Goal: Task Accomplishment & Management: Manage account settings

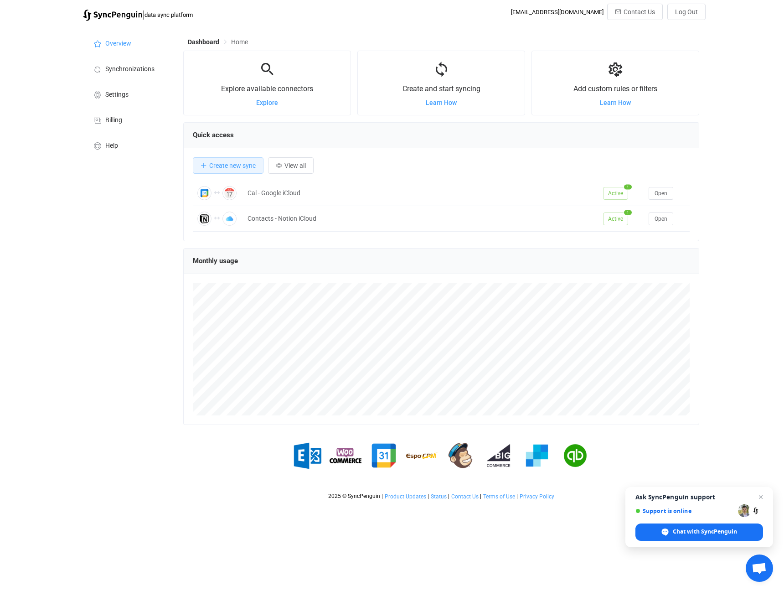
scroll to position [177, 516]
click at [135, 63] on li "Synchronizations" at bounding box center [128, 69] width 91 height 26
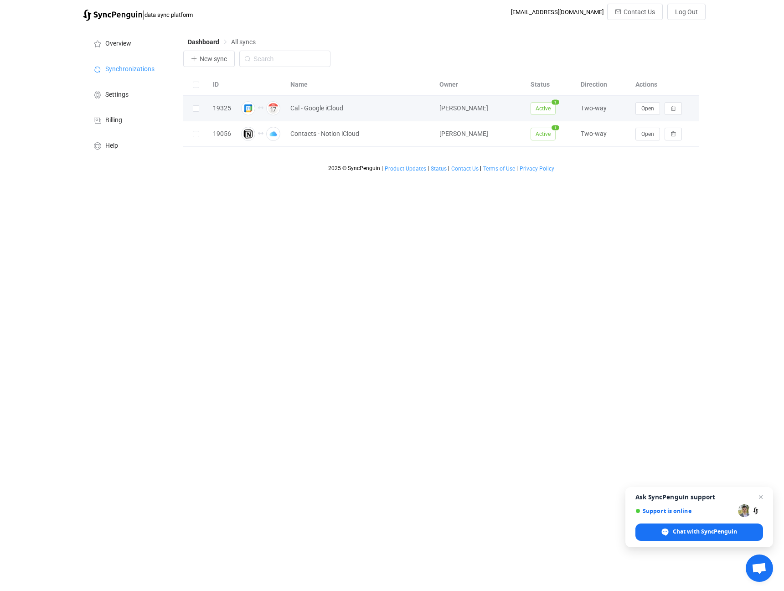
click at [325, 115] on td "Cal - Google iCloud" at bounding box center [360, 109] width 149 height 26
click at [651, 107] on span "Open" at bounding box center [648, 108] width 13 height 6
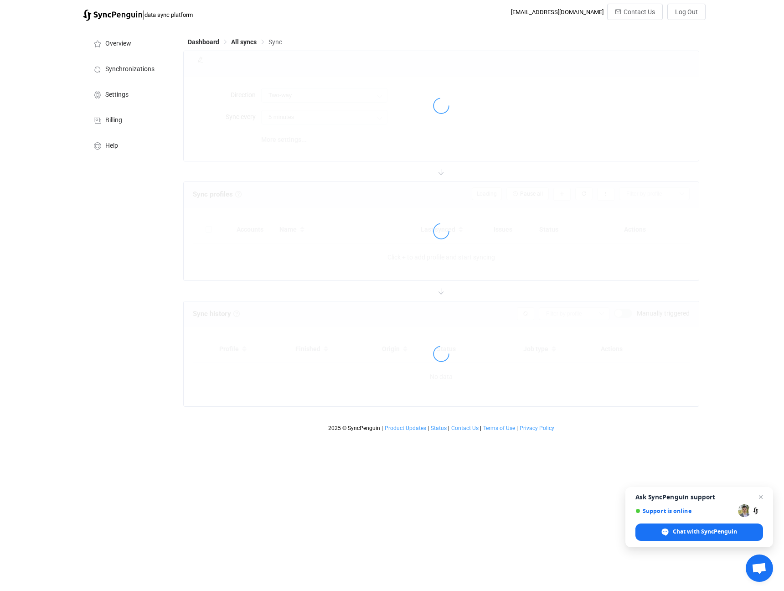
type input "10 minutes"
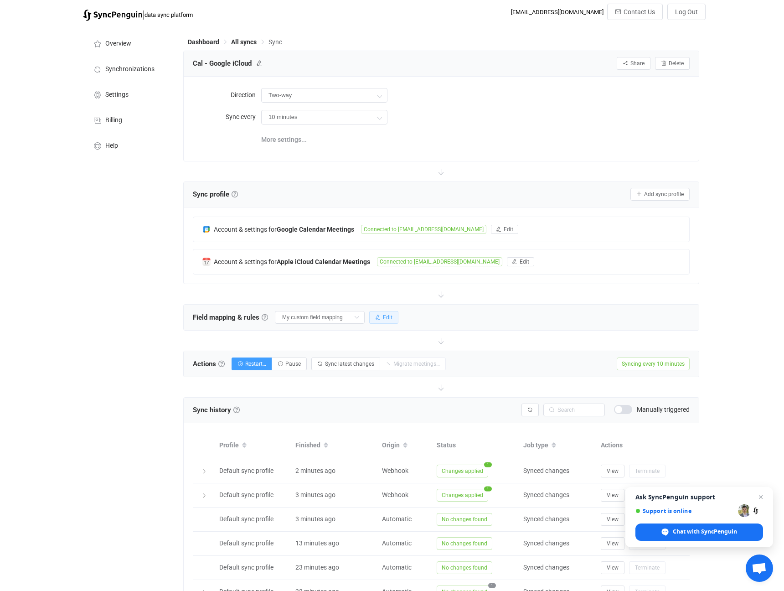
click at [388, 318] on span "Edit" at bounding box center [388, 317] width 10 height 6
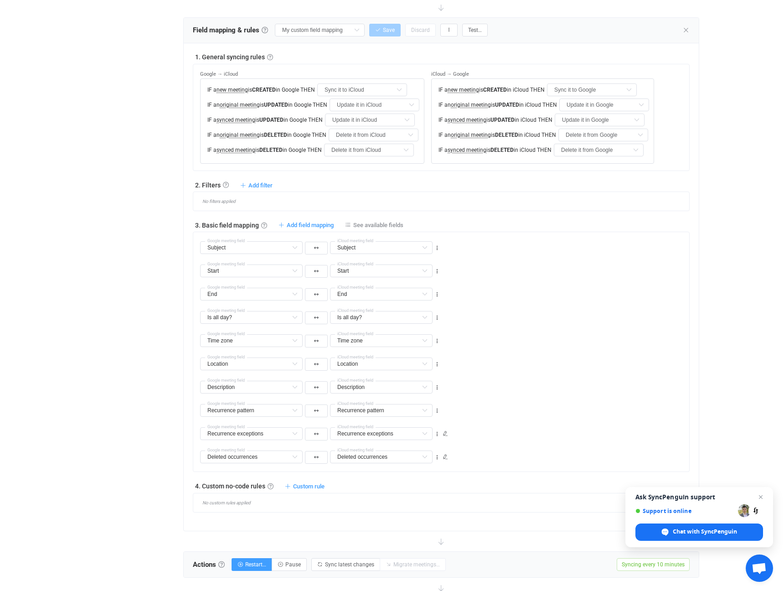
scroll to position [304, 0]
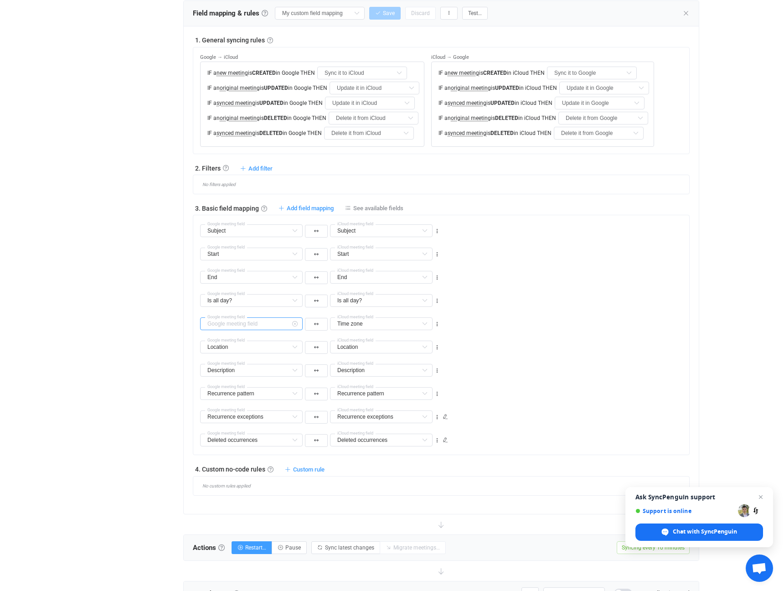
click at [283, 324] on input "text" at bounding box center [251, 323] width 103 height 13
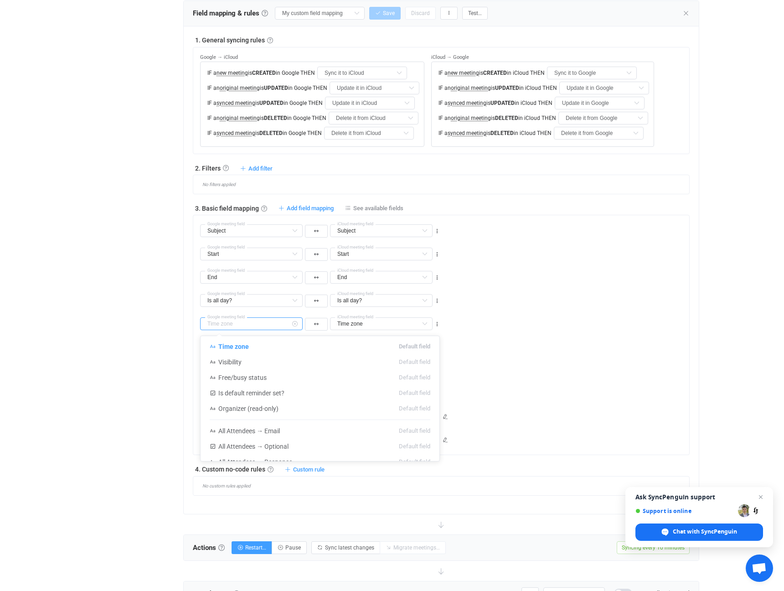
click at [283, 324] on input "text" at bounding box center [251, 323] width 103 height 13
type input "Time zone"
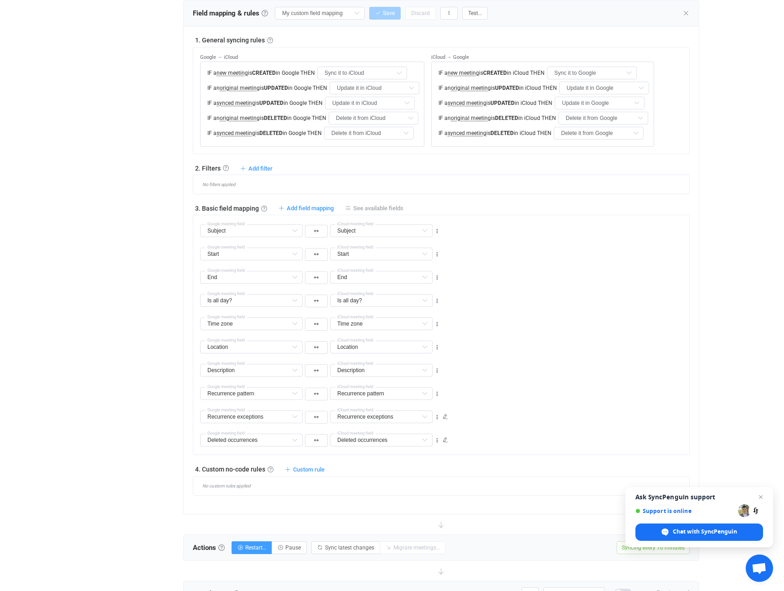
click at [371, 207] on span "See available fields" at bounding box center [378, 208] width 50 height 7
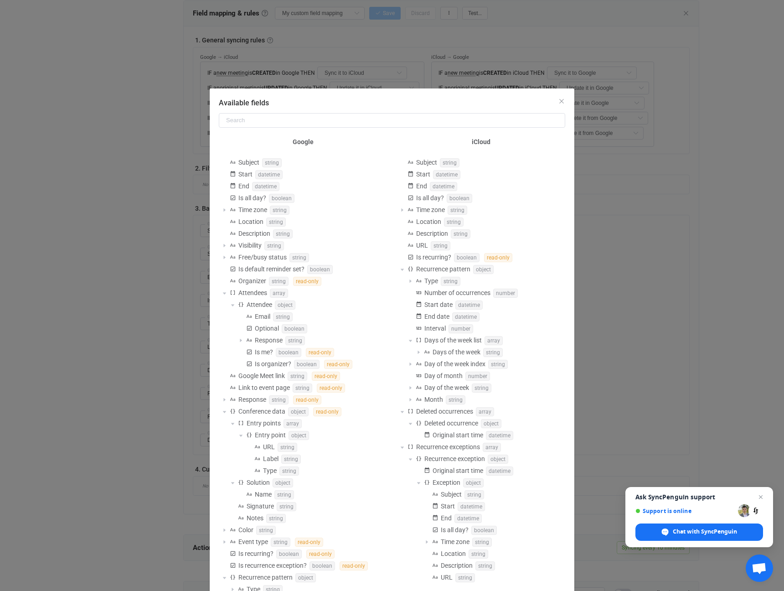
click at [654, 251] on div "Available fields Google Subject string Start datetime End datetime Is all day? …" at bounding box center [392, 295] width 784 height 591
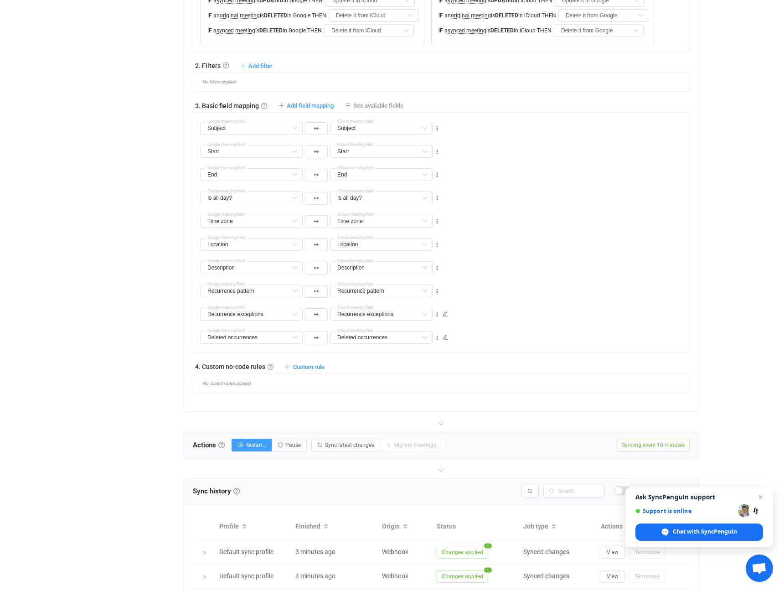
scroll to position [402, 0]
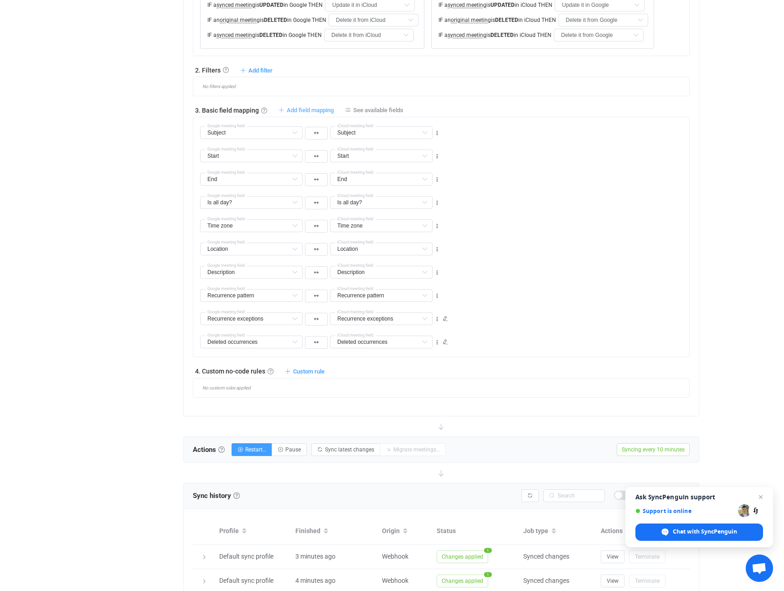
click at [305, 109] on span "Add field mapping" at bounding box center [310, 110] width 47 height 7
type input "Subject"
type input "Start"
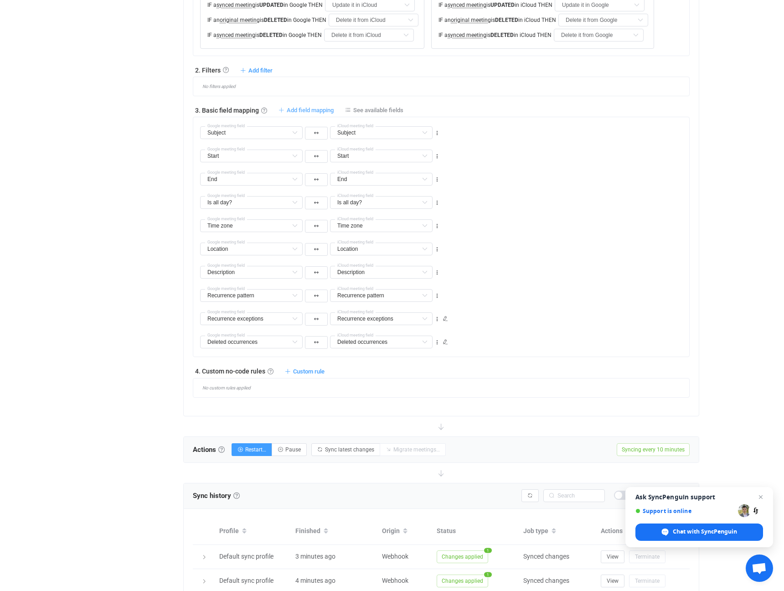
type input "End"
type input "Is all day?"
type input "Time zone"
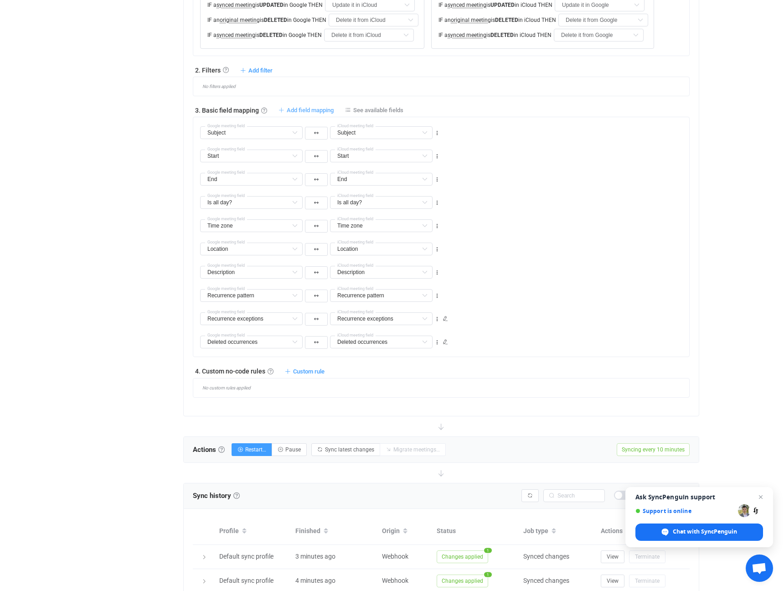
type input "Time zone"
type input "Location"
type input "Description"
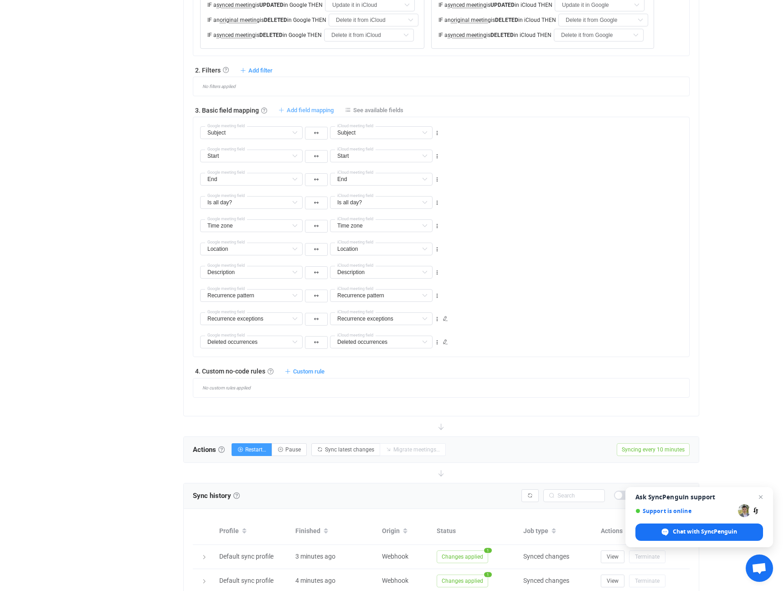
type input "Recurrence pattern"
type input "Recurrence exceptions"
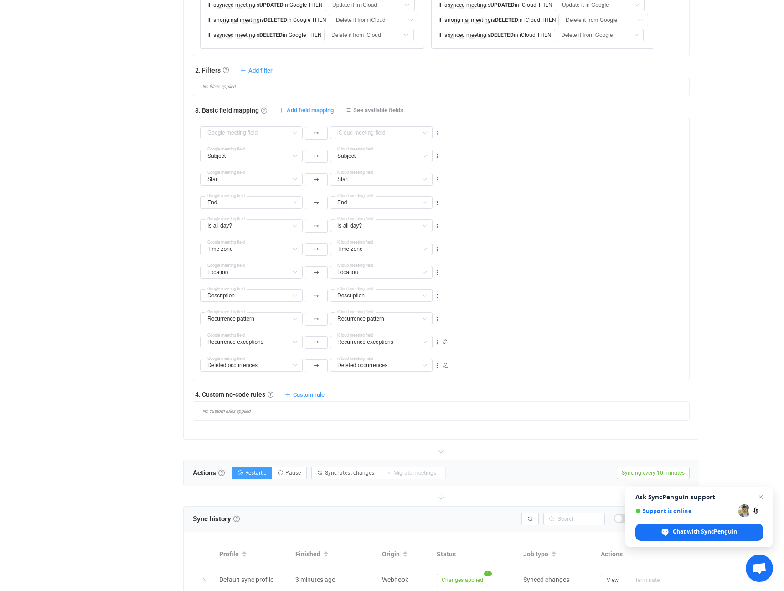
click at [438, 132] on icon at bounding box center [437, 133] width 6 height 6
click at [404, 187] on li "Delete" at bounding box center [409, 187] width 60 height 16
type input "Subject"
type input "Start"
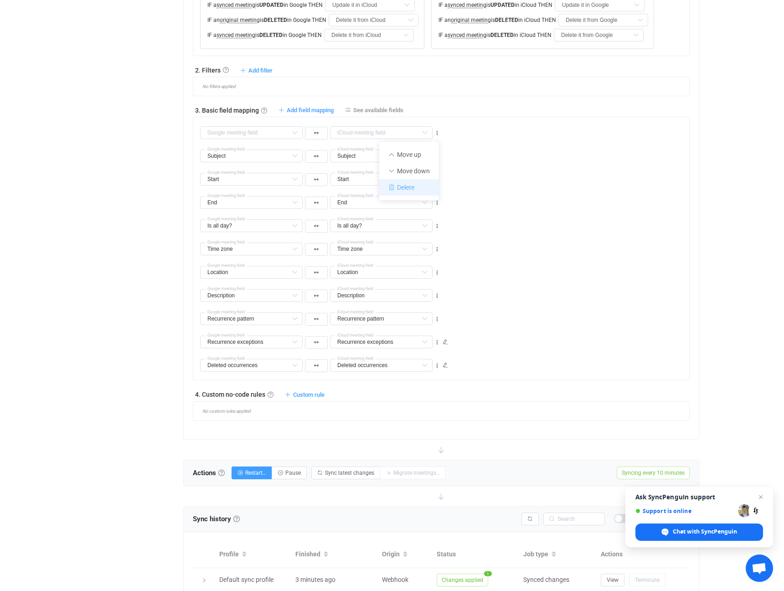
type input "Start"
type input "End"
type input "Is all day?"
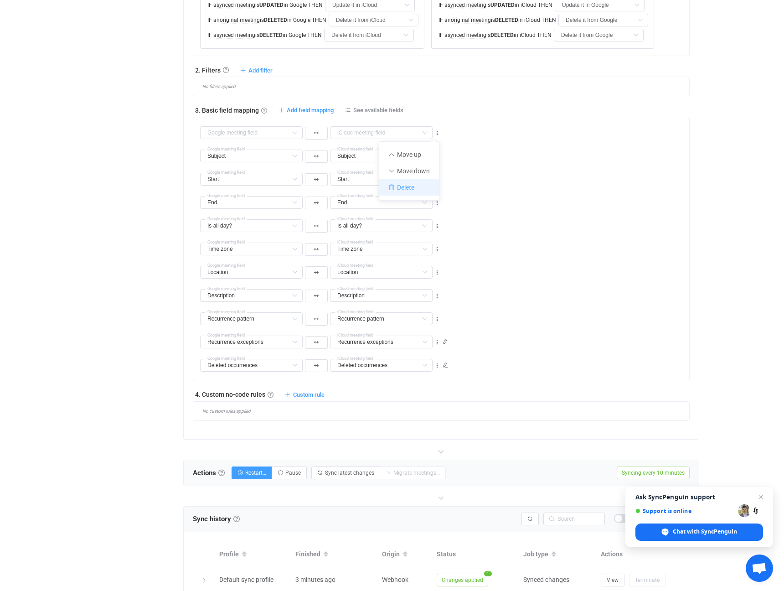
type input "Time zone"
type input "Location"
type input "Description"
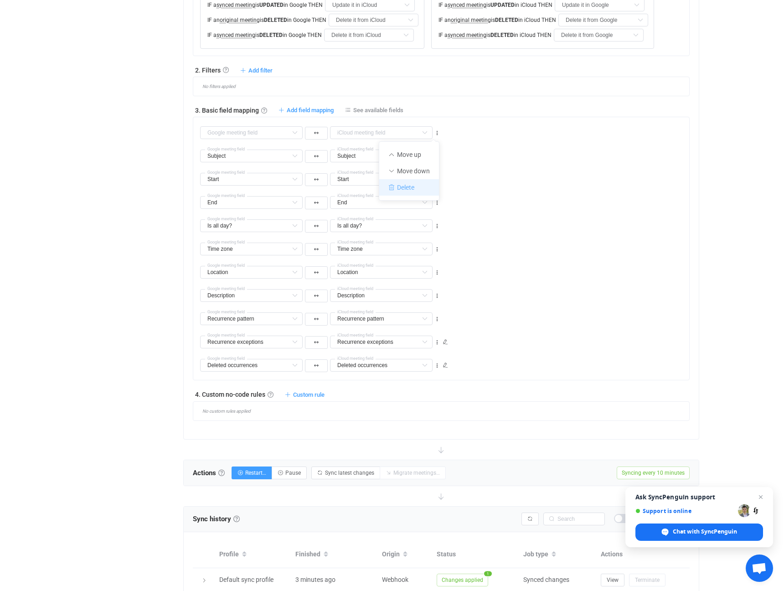
type input "Description"
type input "Recurrence pattern"
type input "Recurrence exceptions"
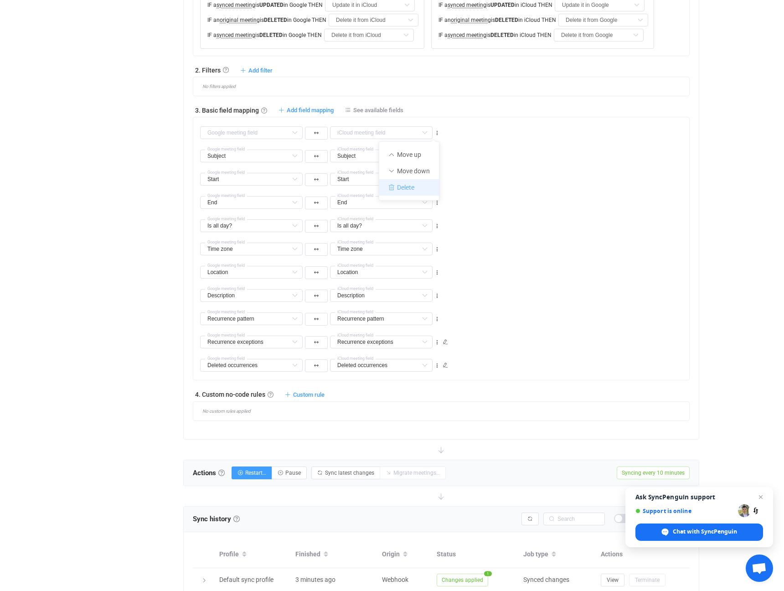
type input "Deleted occurrences"
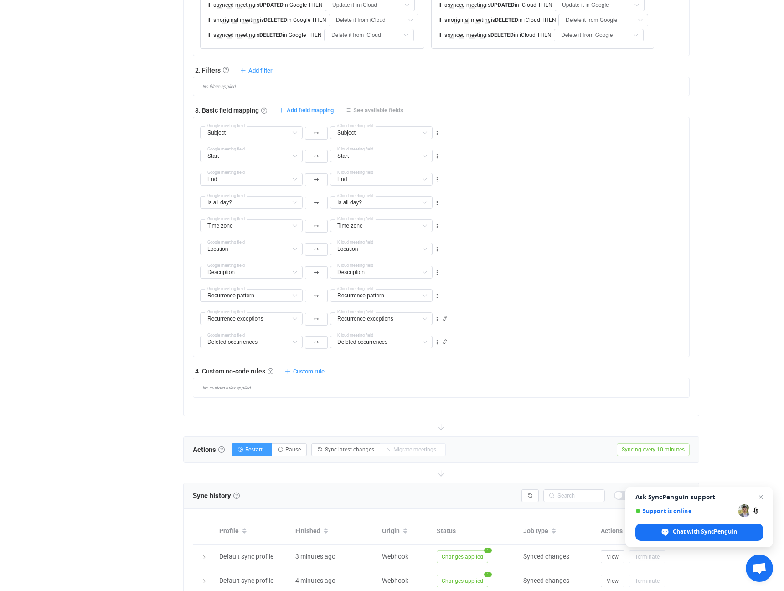
click at [394, 107] on span "See available fields" at bounding box center [378, 110] width 50 height 7
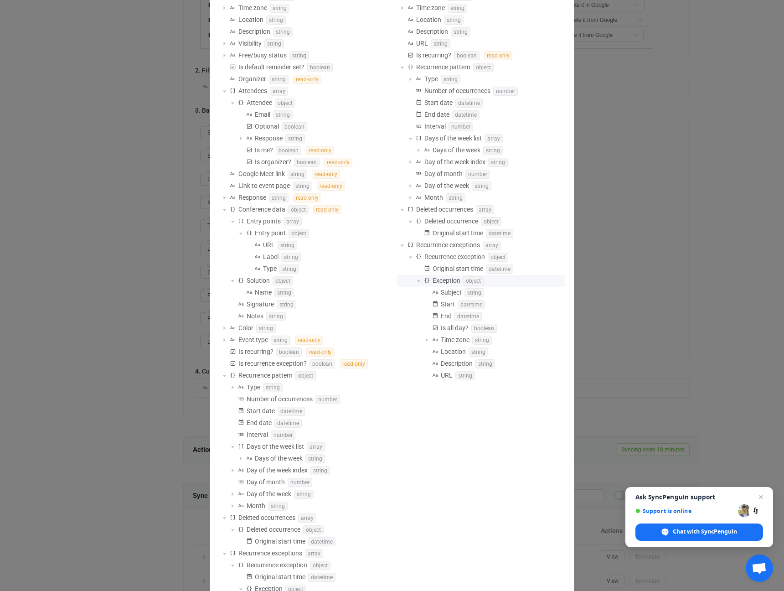
scroll to position [206, 0]
click at [636, 392] on div "Available fields Google Subject string Start datetime End datetime Is all day? …" at bounding box center [392, 295] width 784 height 591
